Goal: Information Seeking & Learning: Learn about a topic

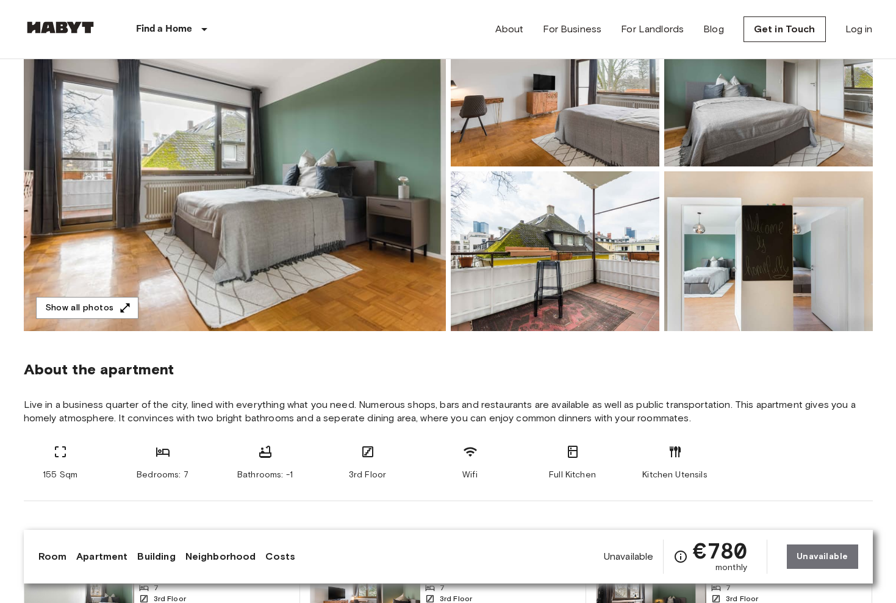
scroll to position [129, 0]
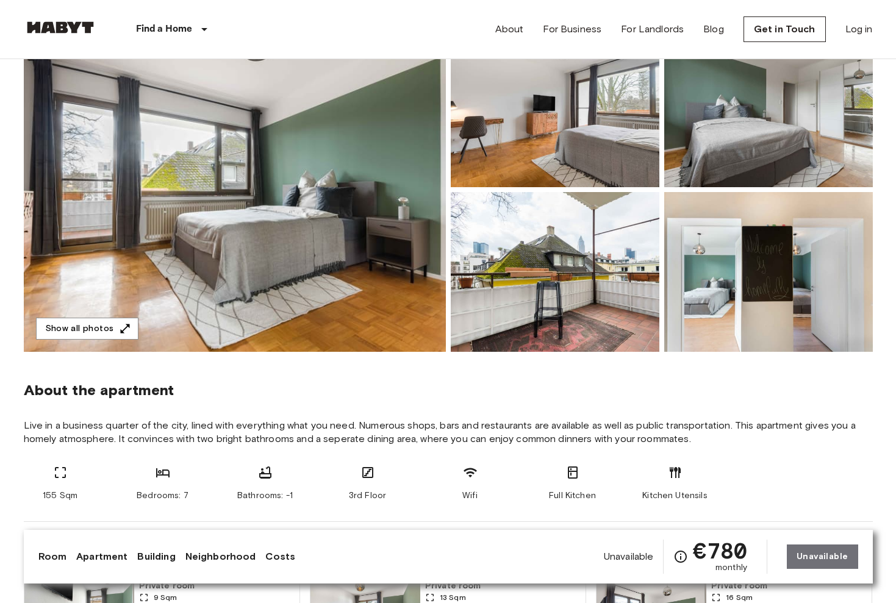
click at [365, 176] on img at bounding box center [235, 189] width 422 height 324
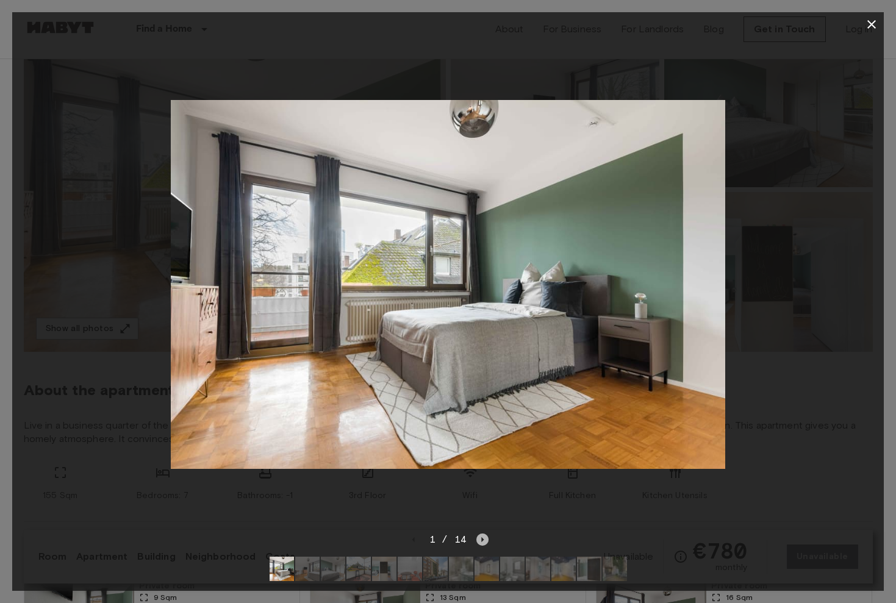
click at [481, 539] on icon "Next image" at bounding box center [482, 539] width 2 height 5
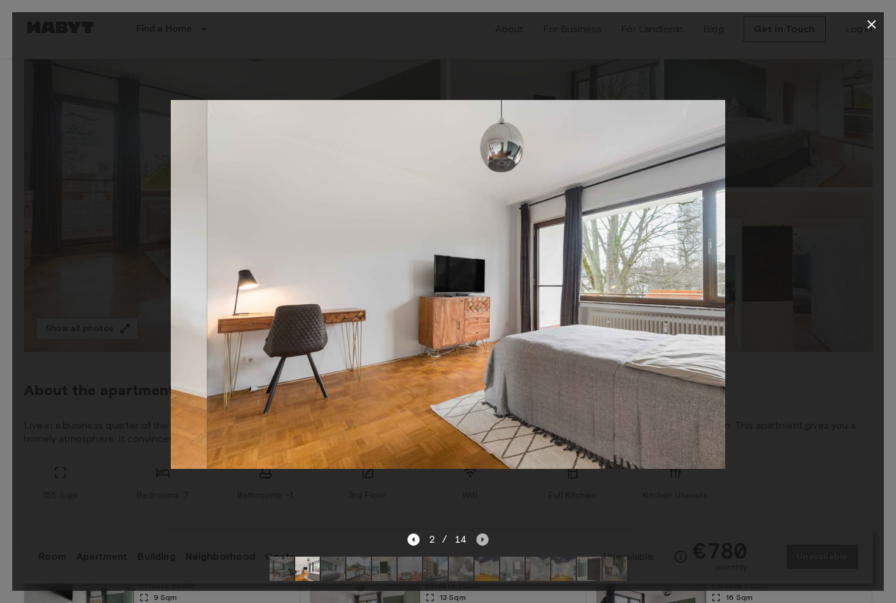
click at [481, 539] on icon "Next image" at bounding box center [482, 539] width 2 height 5
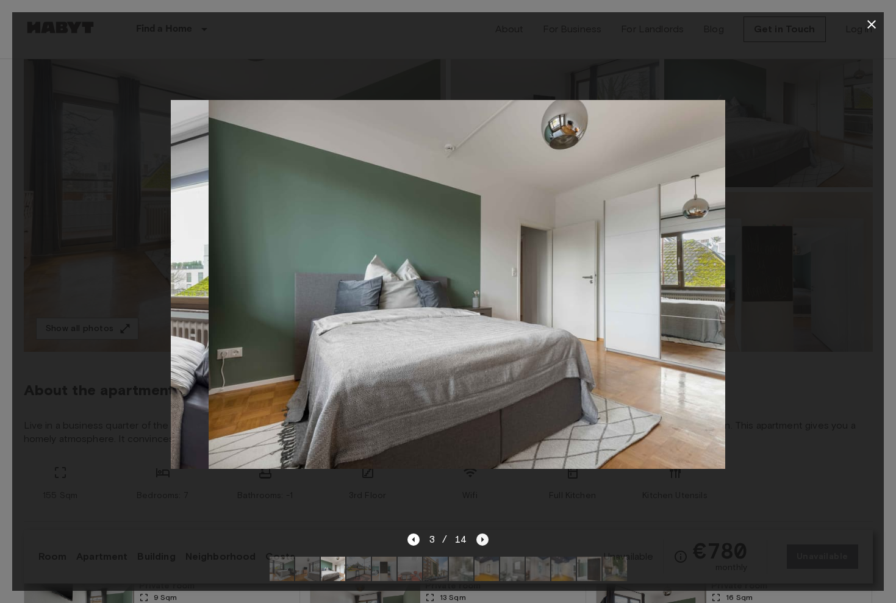
click at [481, 539] on icon "Next image" at bounding box center [482, 539] width 2 height 5
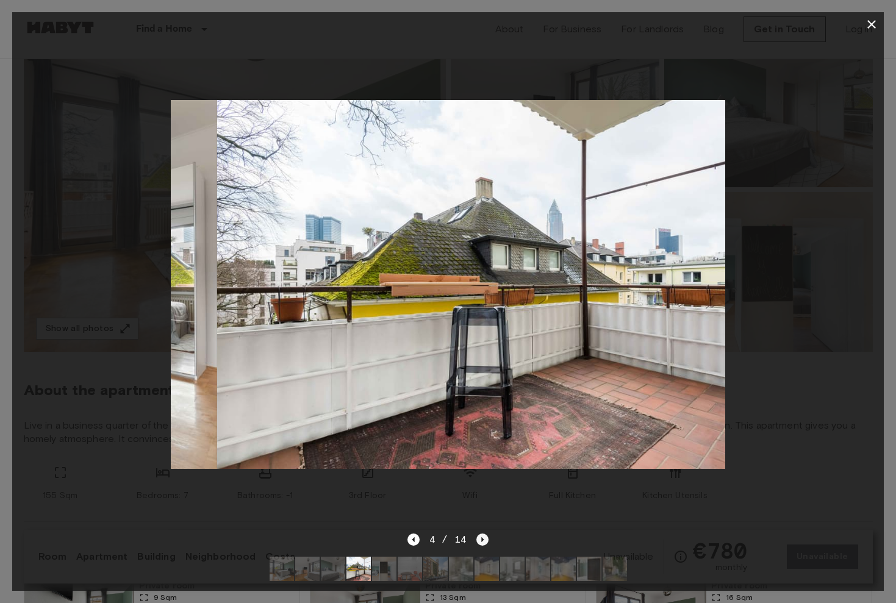
click at [481, 539] on icon "Next image" at bounding box center [482, 539] width 2 height 5
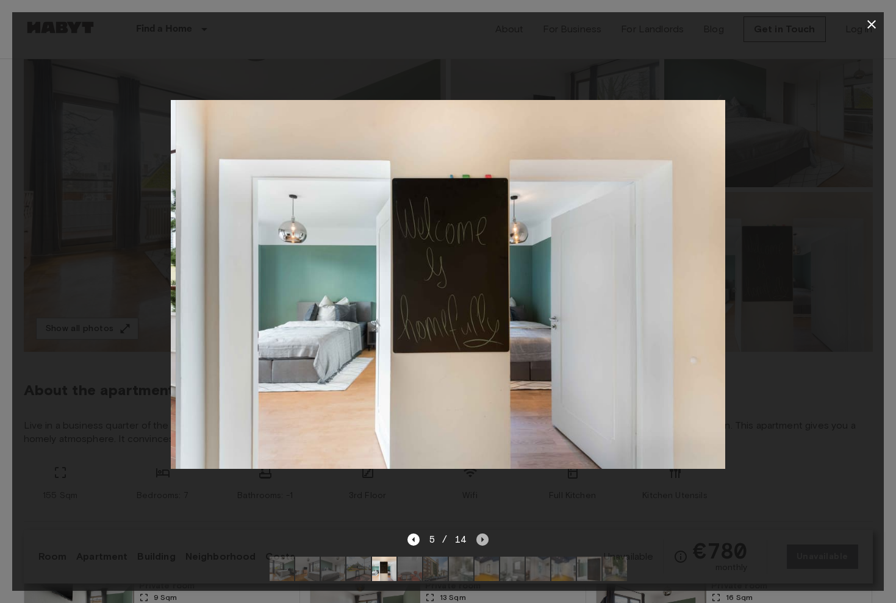
click at [481, 538] on icon "Next image" at bounding box center [482, 539] width 2 height 5
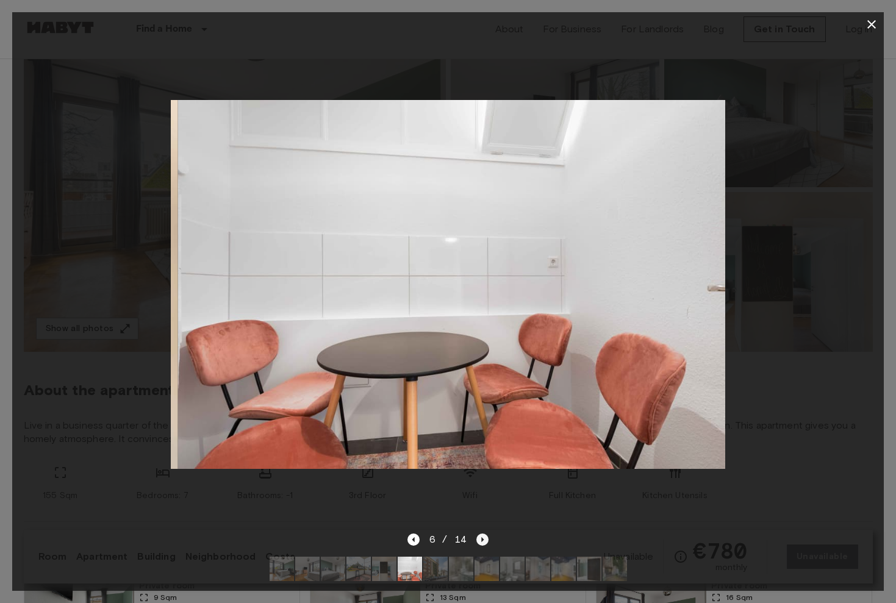
click at [481, 538] on icon "Next image" at bounding box center [482, 539] width 2 height 5
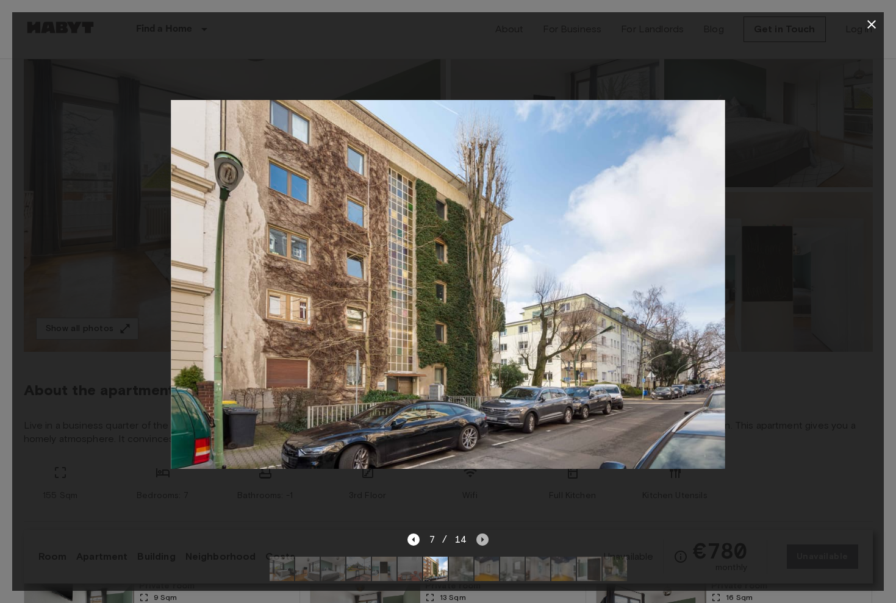
click at [481, 538] on icon "Next image" at bounding box center [482, 539] width 2 height 5
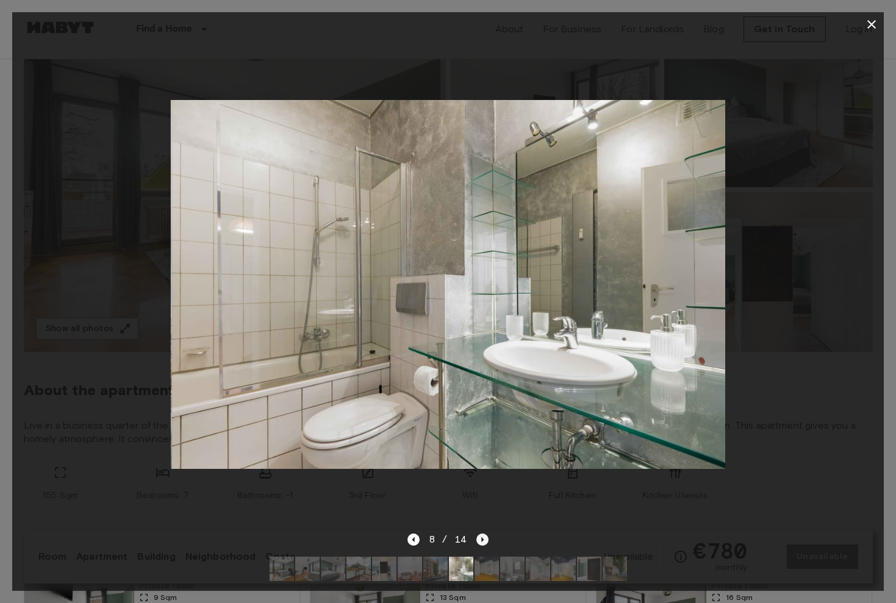
click at [481, 538] on icon "Next image" at bounding box center [482, 539] width 2 height 5
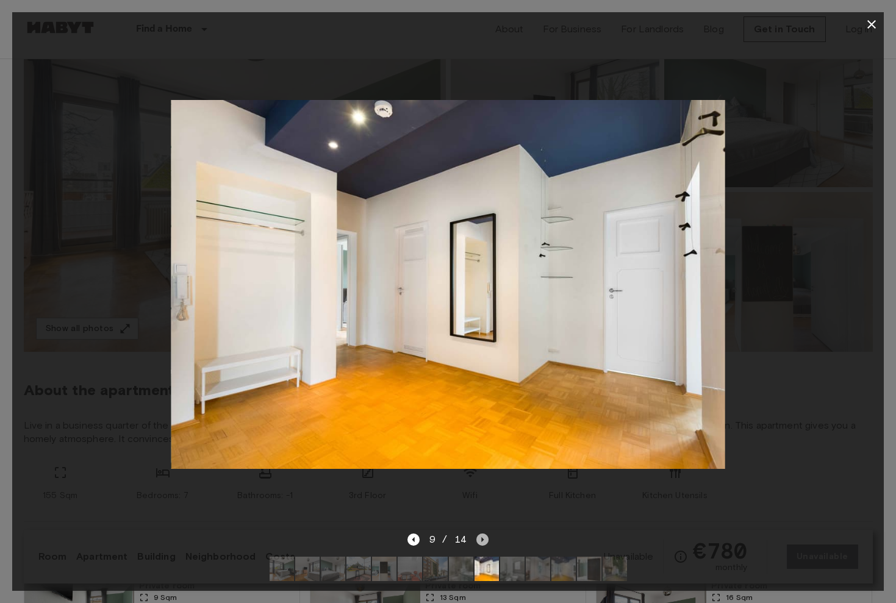
click at [481, 538] on icon "Next image" at bounding box center [482, 539] width 2 height 5
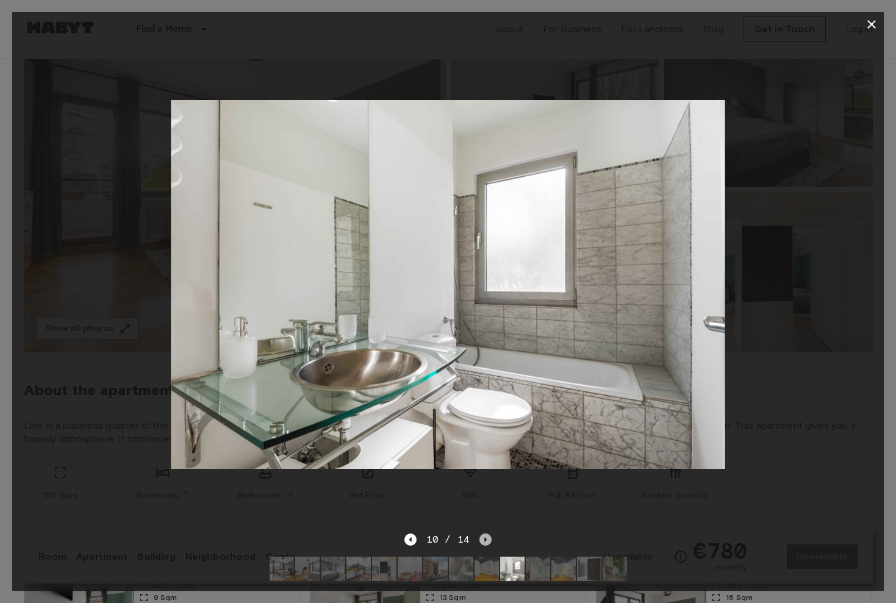
click at [481, 538] on icon "Next image" at bounding box center [485, 540] width 12 height 12
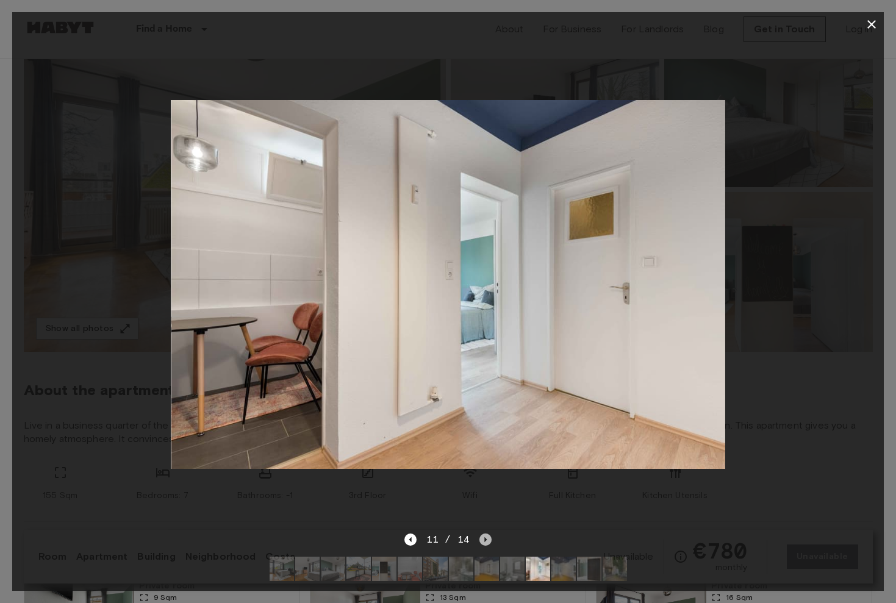
click at [481, 538] on icon "Next image" at bounding box center [485, 540] width 12 height 12
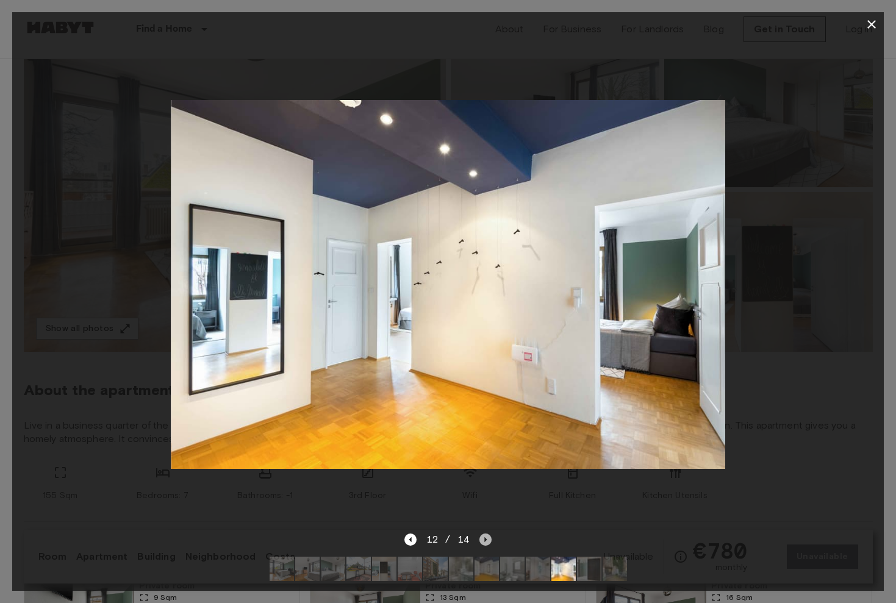
click at [481, 538] on icon "Next image" at bounding box center [485, 540] width 12 height 12
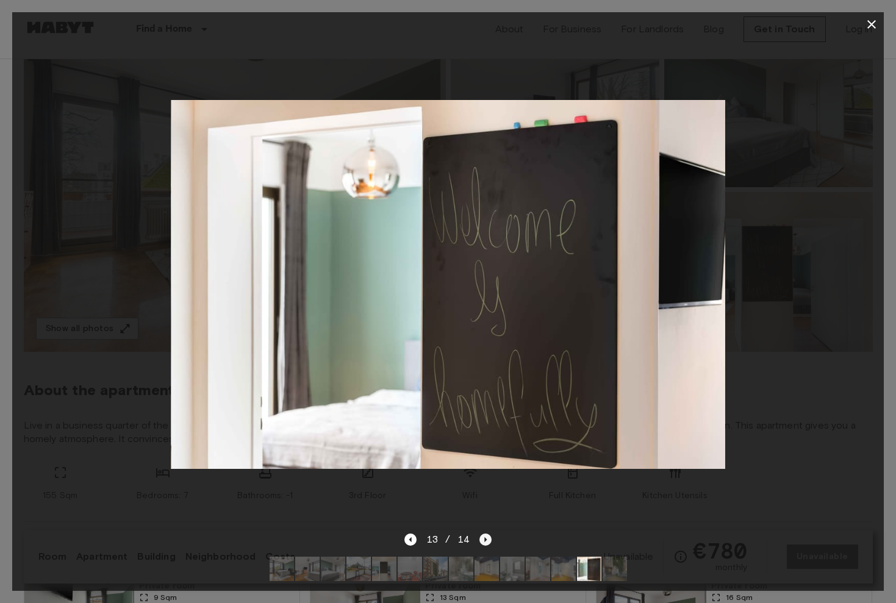
click at [481, 538] on icon "Next image" at bounding box center [485, 540] width 12 height 12
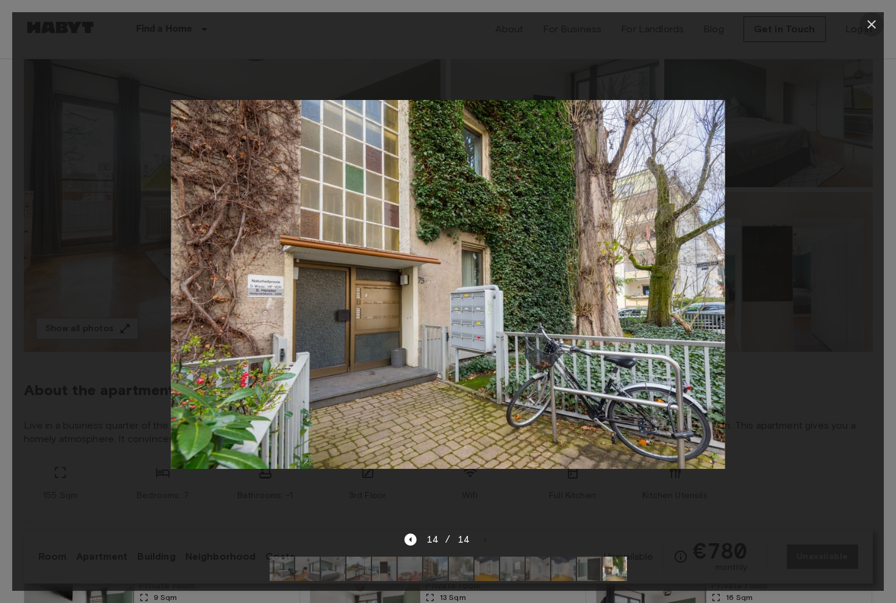
click at [876, 25] on icon "button" at bounding box center [871, 24] width 15 height 15
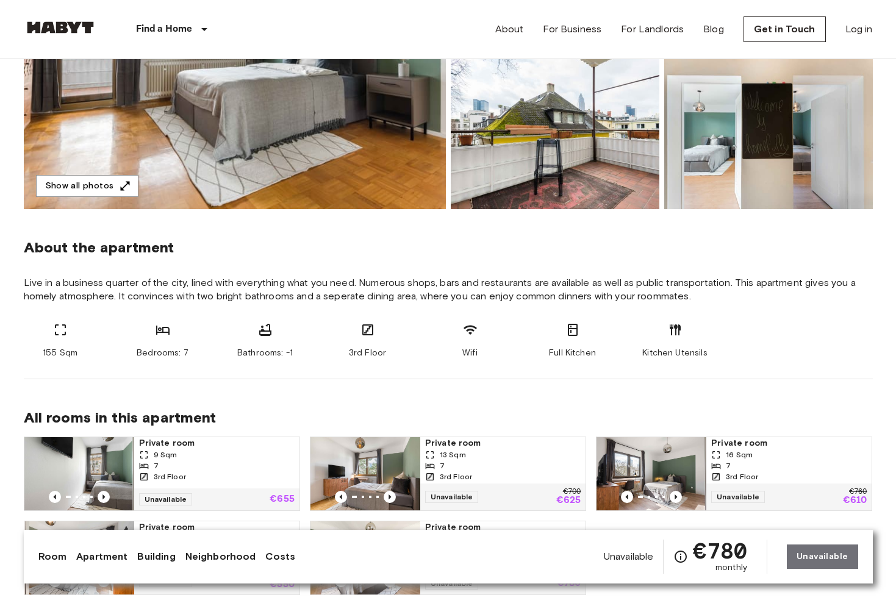
scroll to position [274, 0]
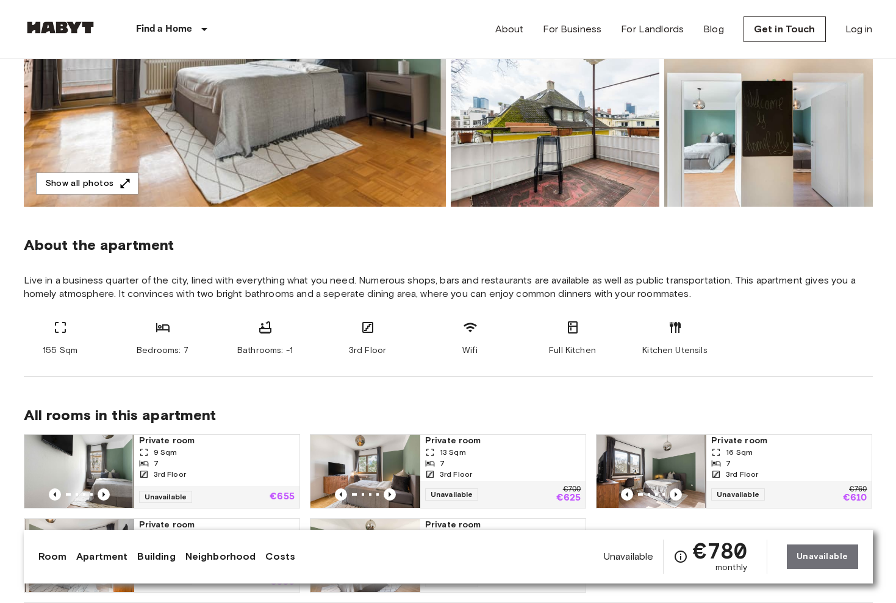
click at [569, 329] on icon at bounding box center [572, 327] width 15 height 15
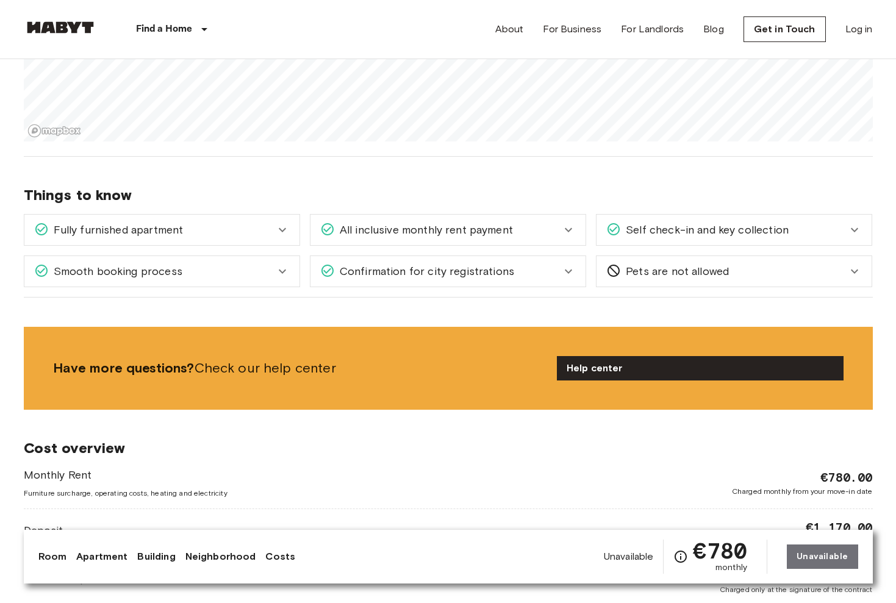
scroll to position [998, 0]
click at [277, 237] on icon at bounding box center [282, 230] width 15 height 15
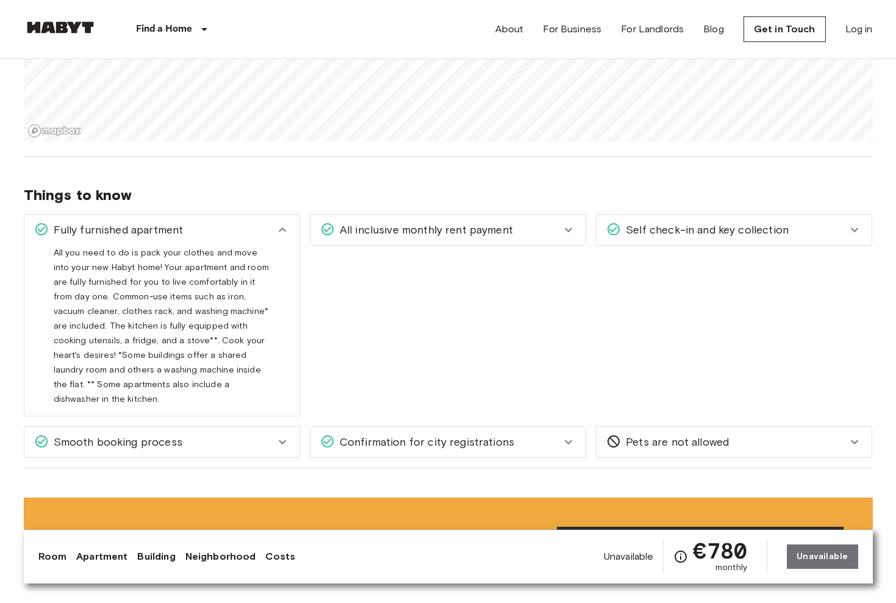
click at [277, 235] on icon at bounding box center [282, 230] width 15 height 15
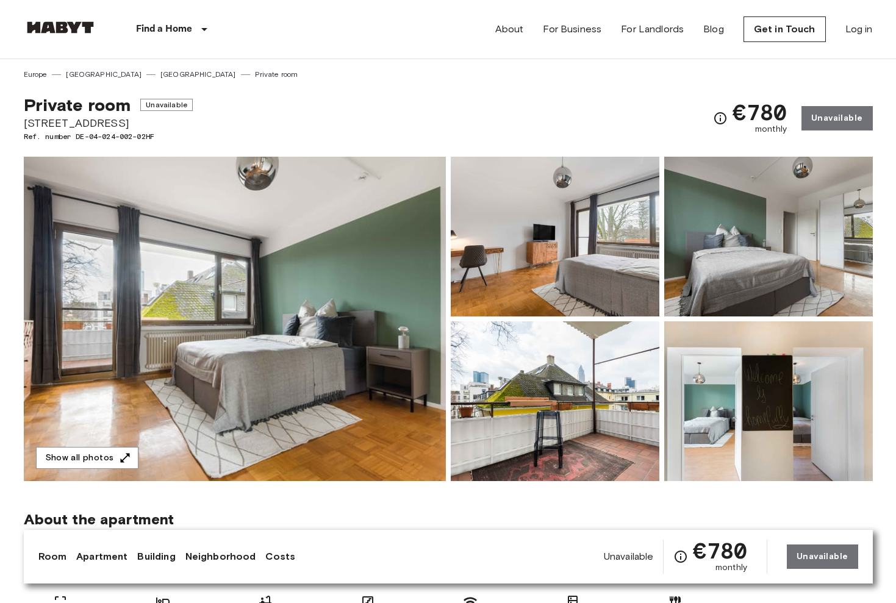
scroll to position [0, 0]
